Goal: Task Accomplishment & Management: Use online tool/utility

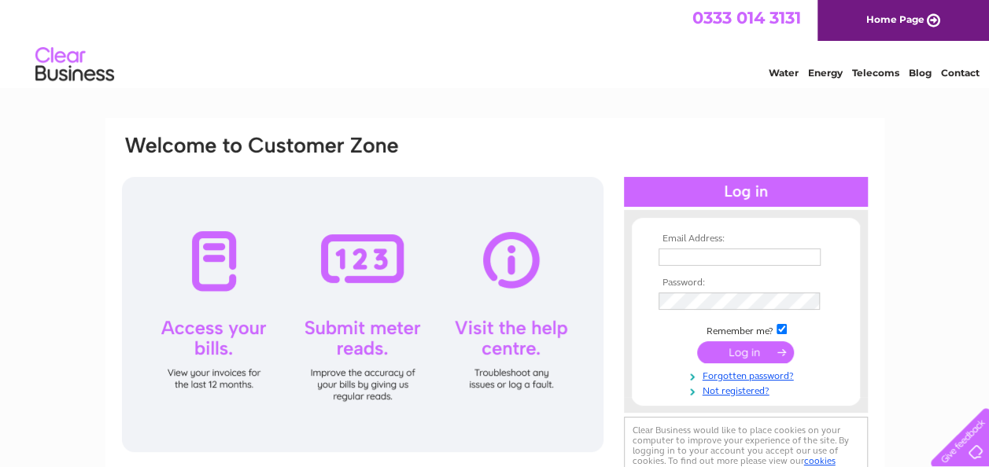
type input "[EMAIL_ADDRESS][DOMAIN_NAME]"
click at [758, 358] on input "submit" at bounding box center [745, 352] width 97 height 22
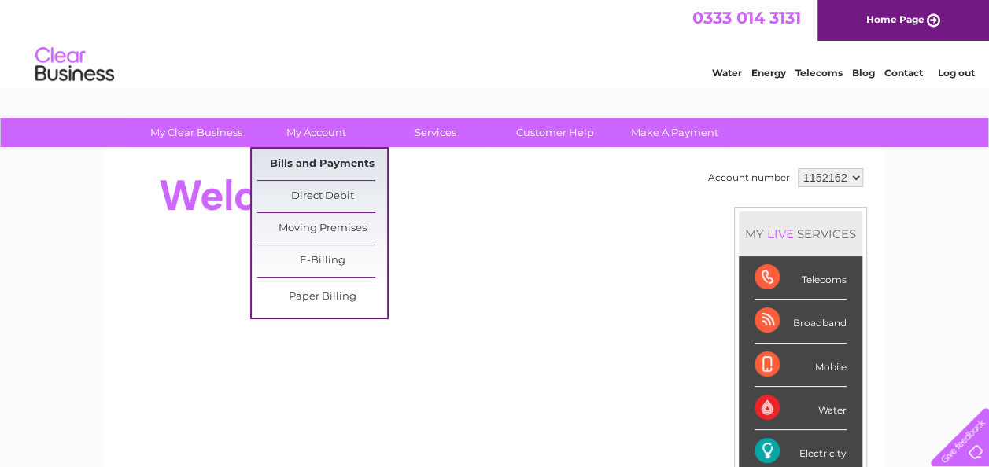
click at [324, 157] on link "Bills and Payments" at bounding box center [322, 164] width 130 height 31
click at [327, 164] on link "Bills and Payments" at bounding box center [322, 164] width 130 height 31
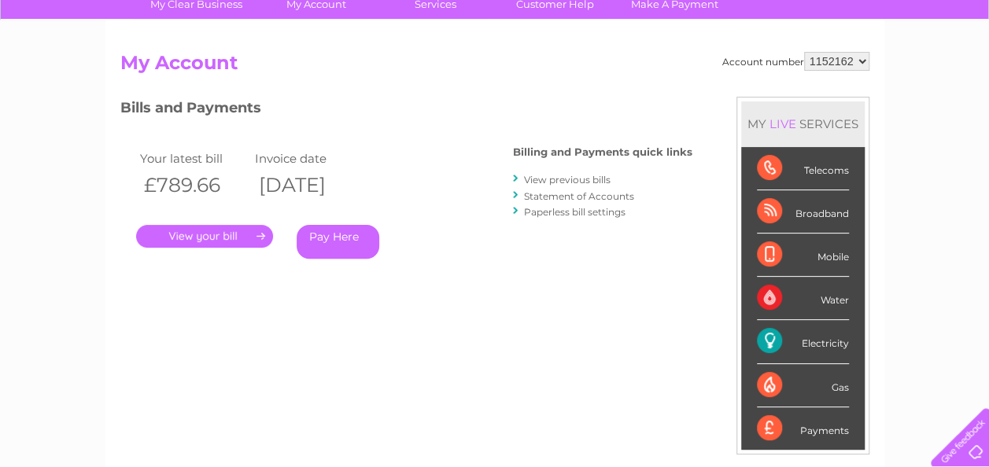
scroll to position [148, 0]
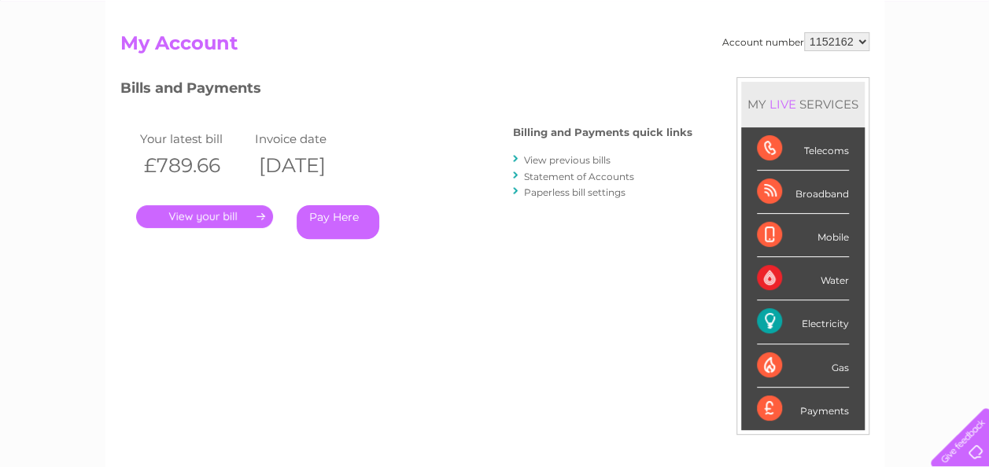
click at [260, 217] on link "." at bounding box center [204, 216] width 137 height 23
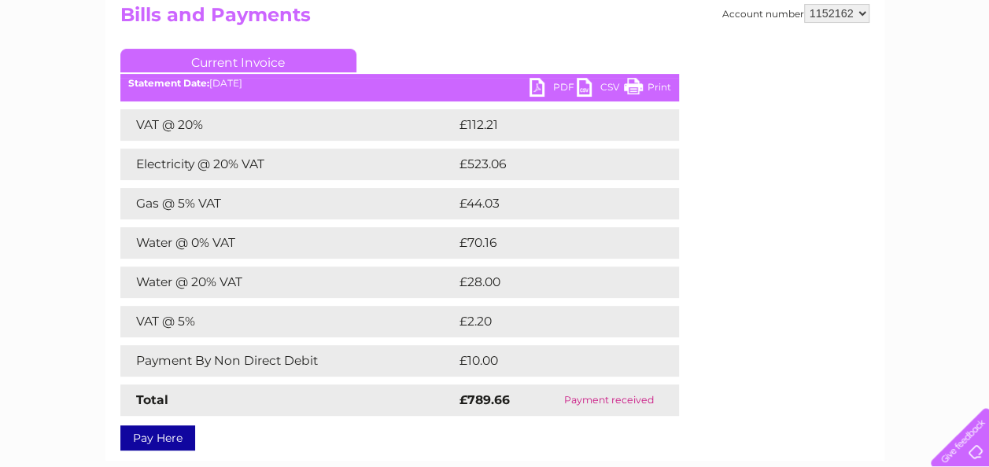
scroll to position [178, 0]
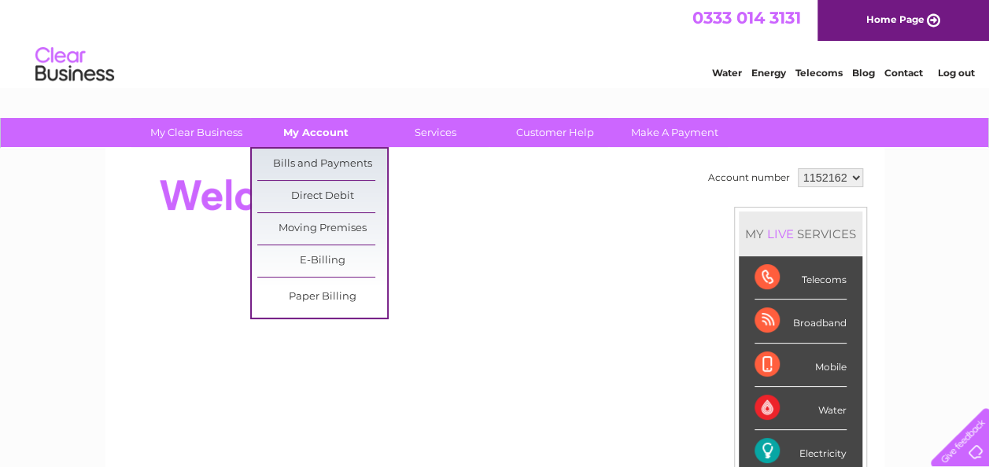
click at [295, 133] on link "My Account" at bounding box center [316, 132] width 130 height 29
click at [319, 162] on link "Bills and Payments" at bounding box center [322, 164] width 130 height 31
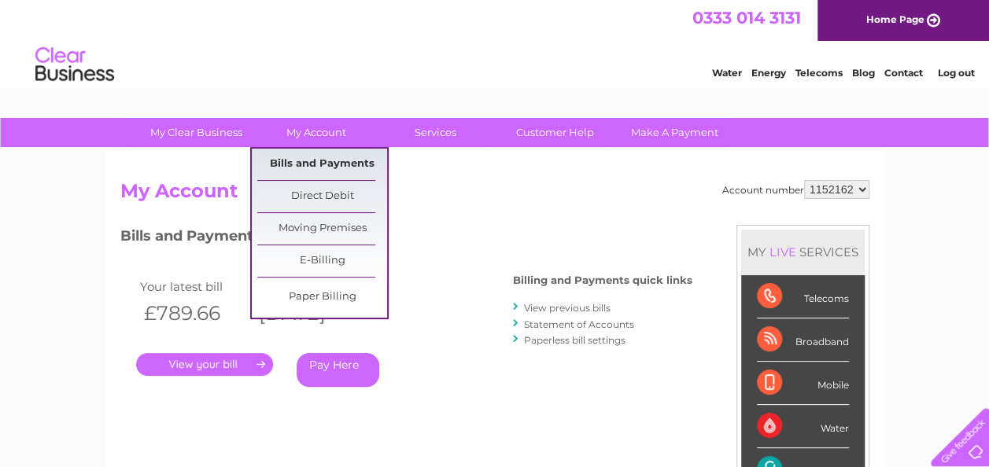
click at [293, 157] on link "Bills and Payments" at bounding box center [322, 164] width 130 height 31
click at [302, 164] on link "Bills and Payments" at bounding box center [322, 164] width 130 height 31
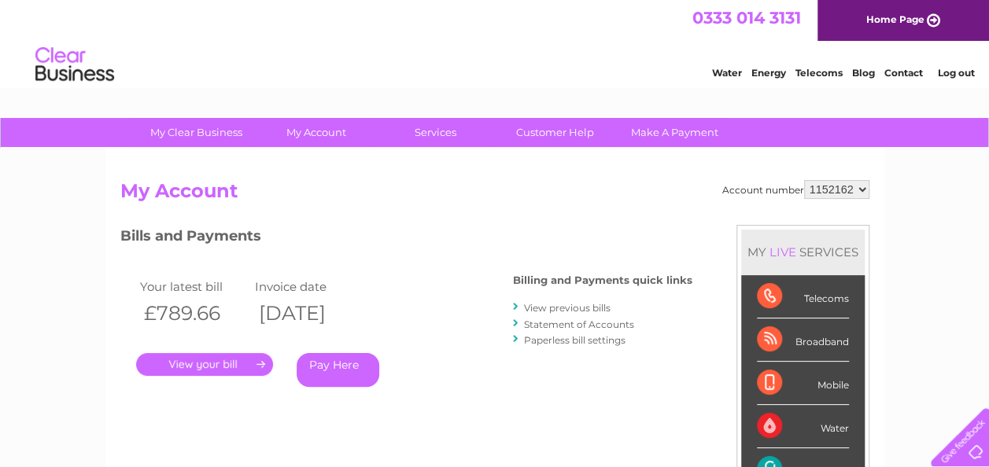
click at [518, 304] on div at bounding box center [516, 307] width 7 height 15
click at [541, 307] on link "View previous bills" at bounding box center [567, 308] width 87 height 12
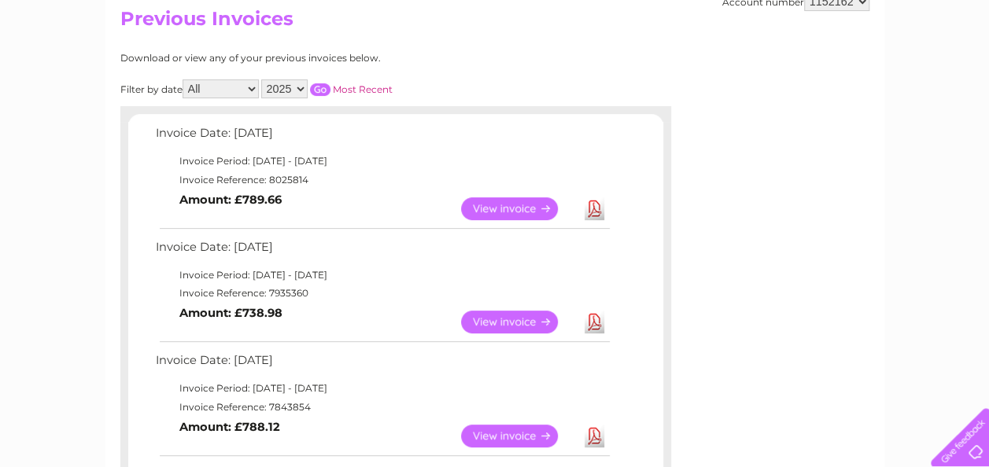
scroll to position [176, 0]
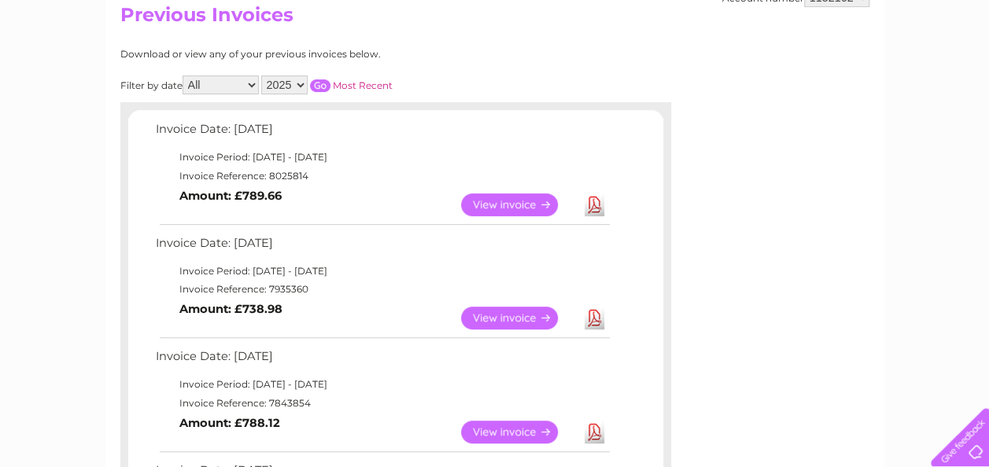
click at [508, 316] on link "View" at bounding box center [519, 318] width 116 height 23
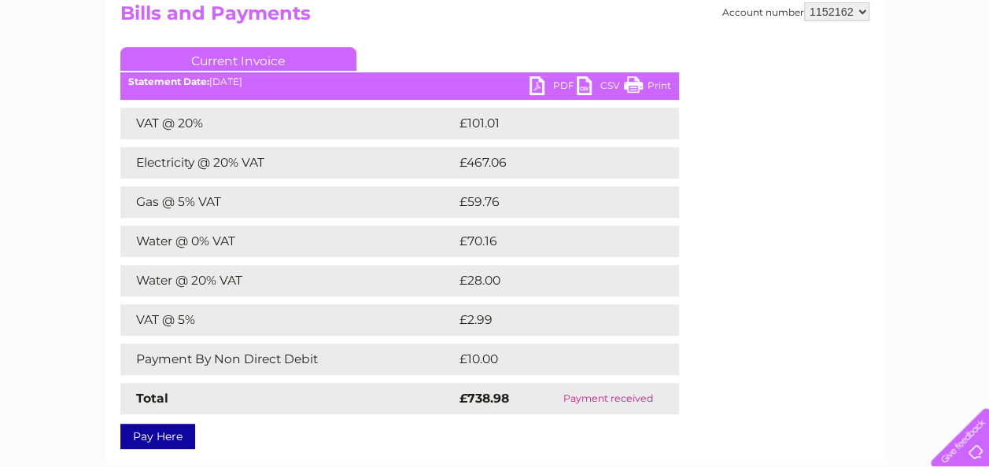
scroll to position [189, 0]
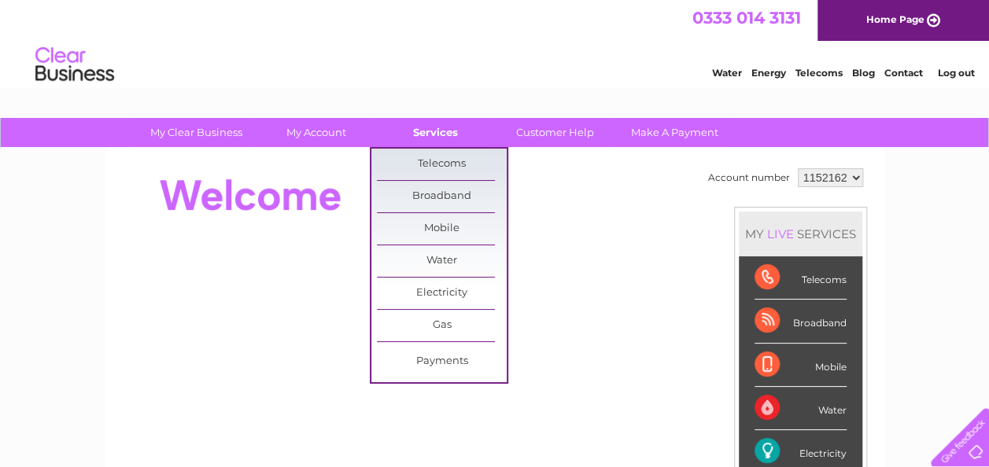
click at [426, 132] on link "Services" at bounding box center [435, 132] width 130 height 29
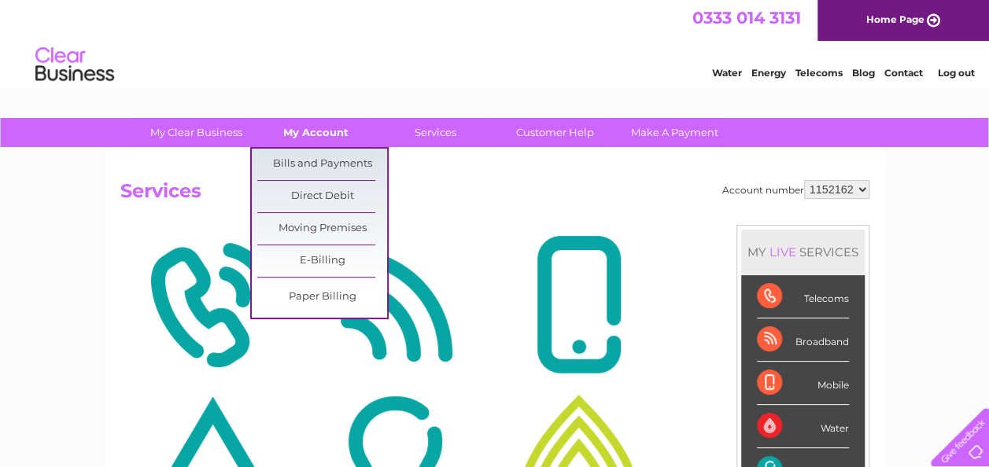
click at [314, 131] on link "My Account" at bounding box center [316, 132] width 130 height 29
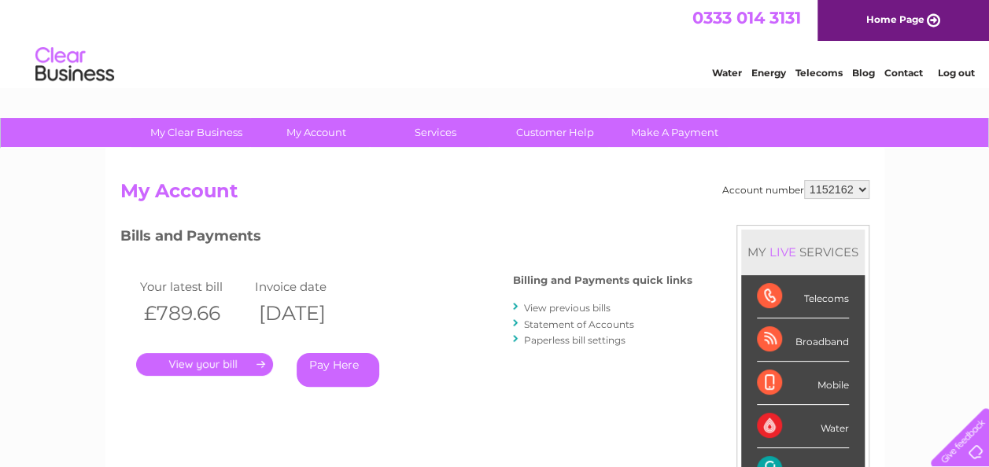
click at [433, 149] on div "Account number 1152162 My Account MY LIVE SERVICES Telecoms Broadband Mobile Wa…" at bounding box center [494, 409] width 779 height 521
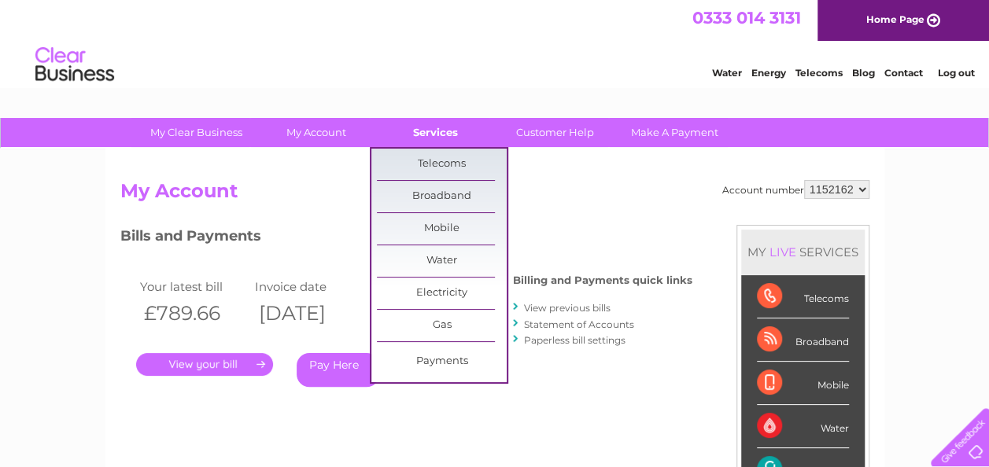
click at [433, 143] on link "Services" at bounding box center [435, 132] width 130 height 29
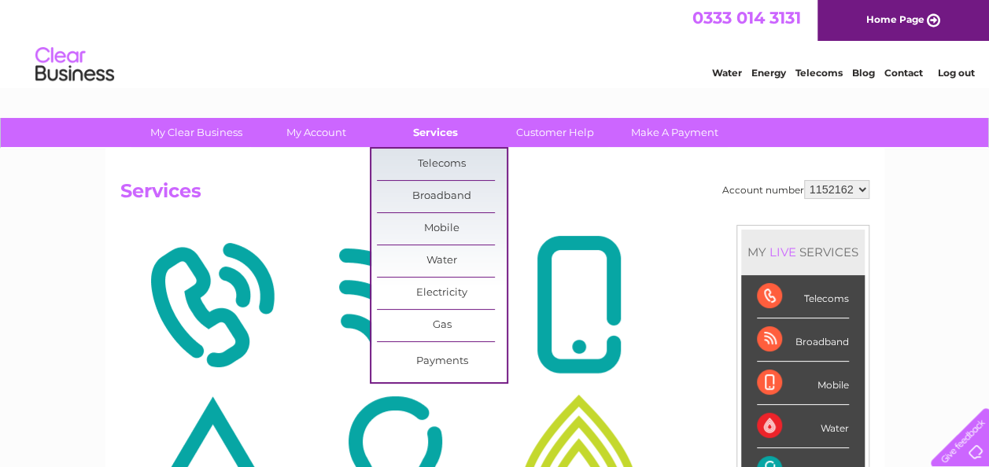
click at [429, 134] on link "Services" at bounding box center [435, 132] width 130 height 29
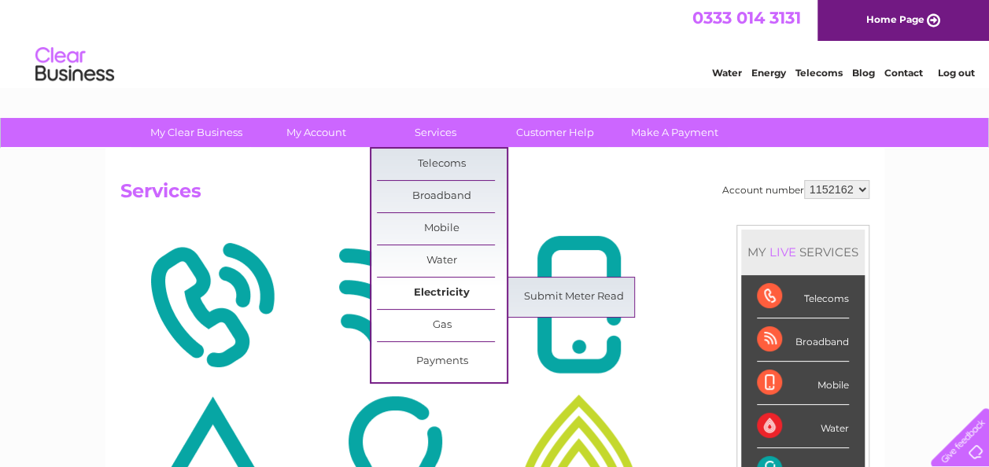
click at [437, 304] on link "Electricity" at bounding box center [442, 293] width 130 height 31
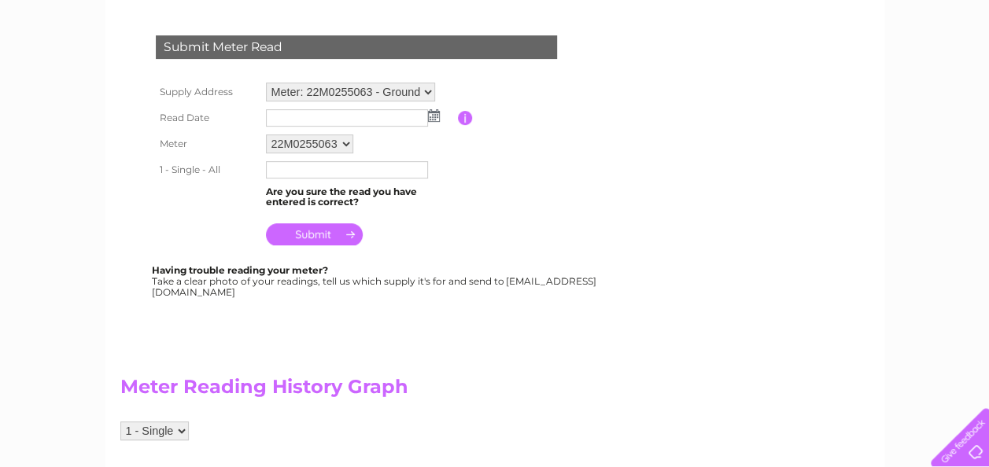
scroll to position [256, 0]
